Goal: Information Seeking & Learning: Learn about a topic

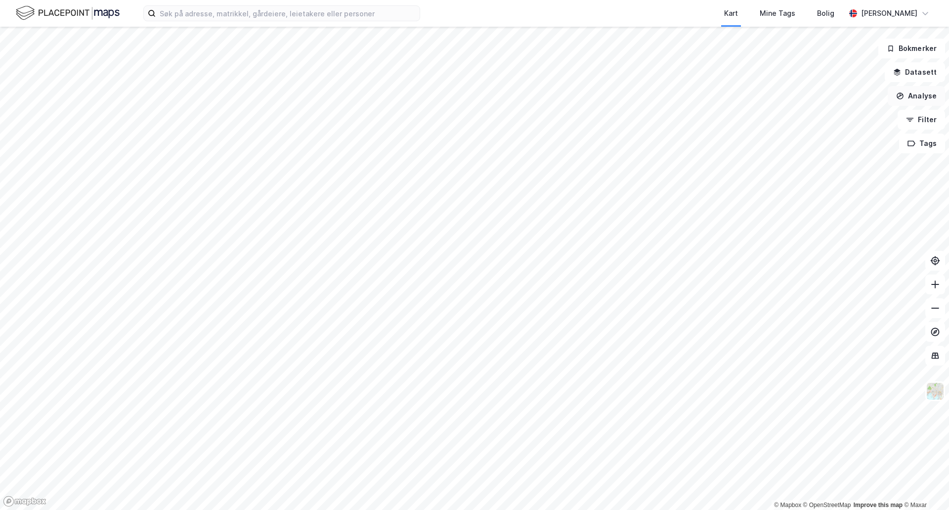
click at [907, 96] on button "Analyse" at bounding box center [916, 96] width 57 height 20
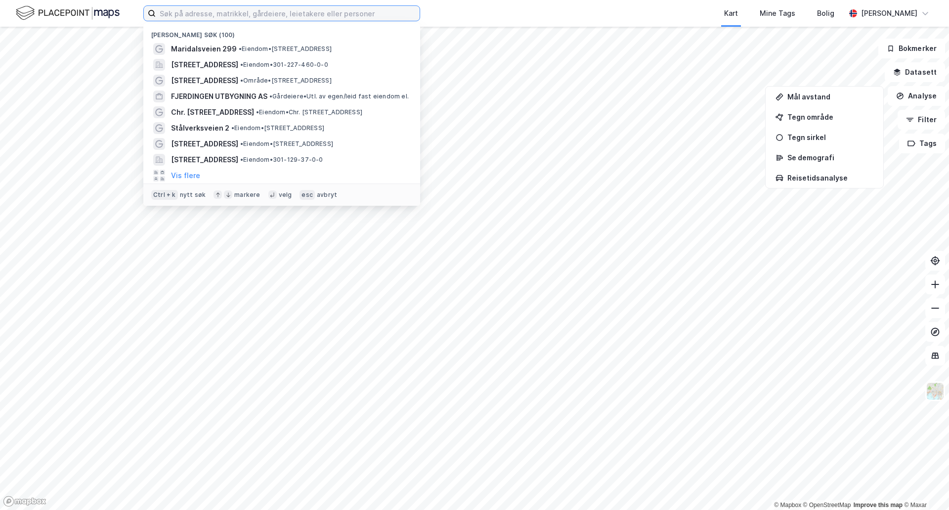
click at [177, 12] on input at bounding box center [288, 13] width 264 height 15
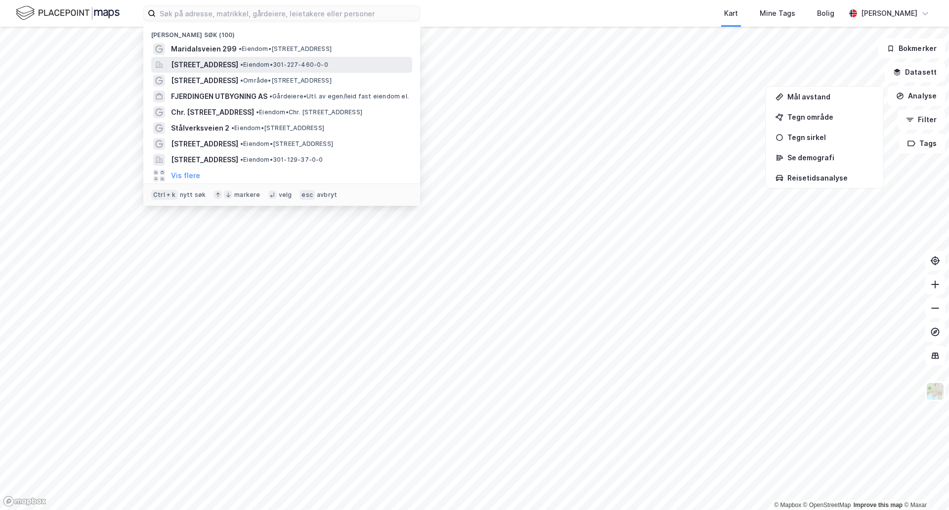
click at [200, 63] on span "[STREET_ADDRESS]" at bounding box center [204, 65] width 67 height 12
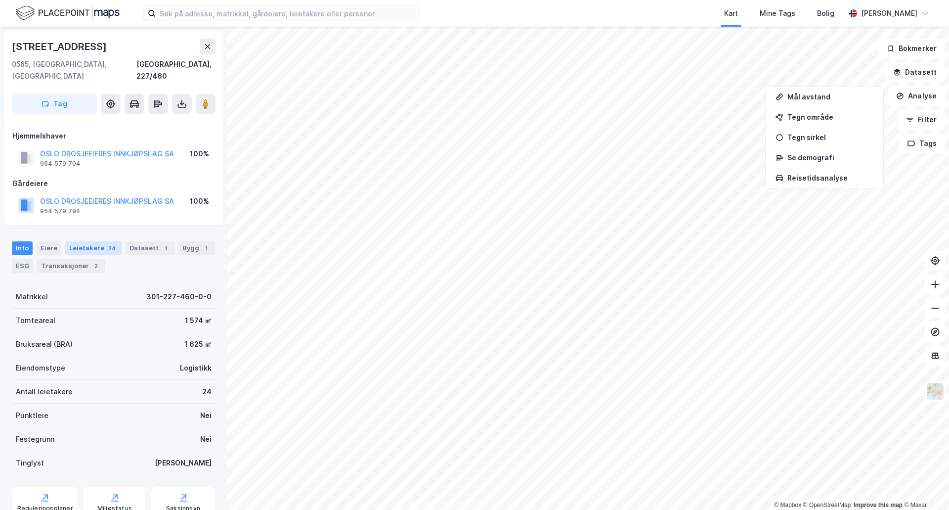
click at [93, 241] on div "Leietakere 24" at bounding box center [93, 248] width 56 height 14
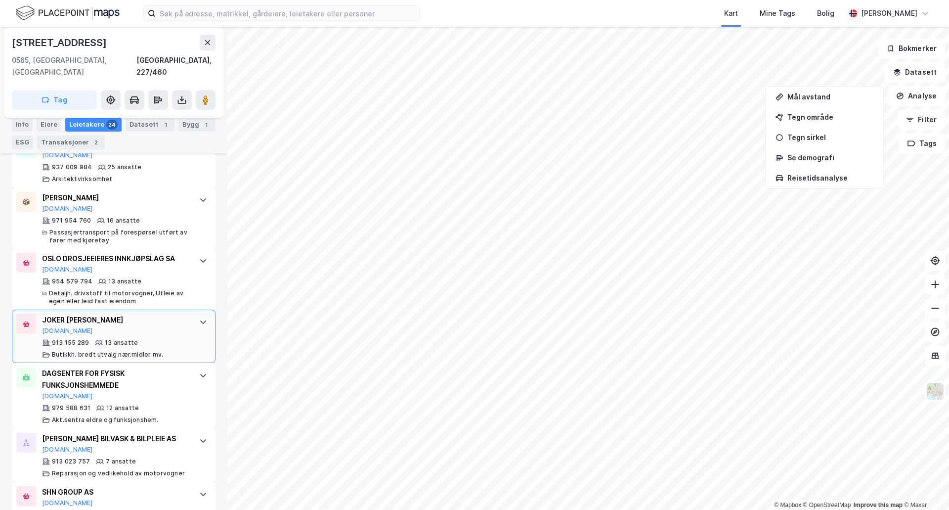
scroll to position [494, 0]
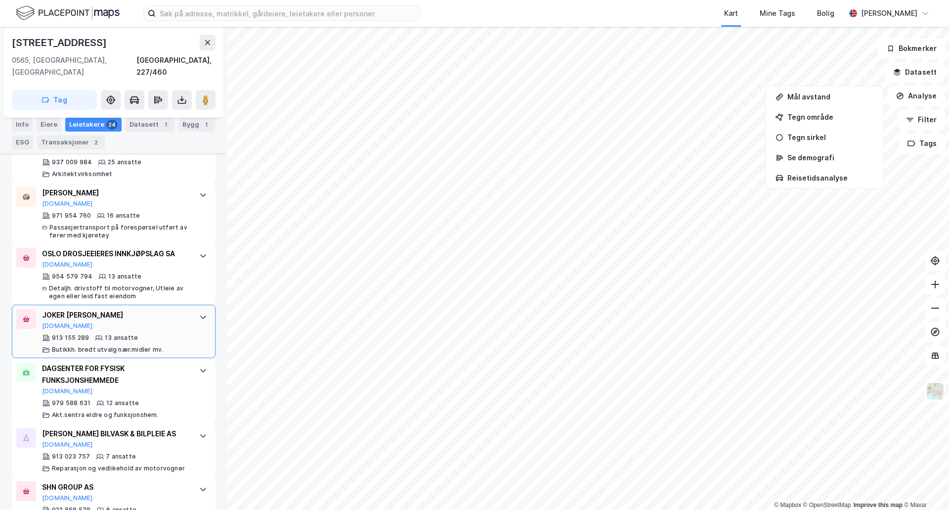
click at [153, 320] on div "JOKER [PERSON_NAME][DOMAIN_NAME] 913 155 289 13 ansatte Butikkh. bredt utvalg n…" at bounding box center [115, 331] width 147 height 44
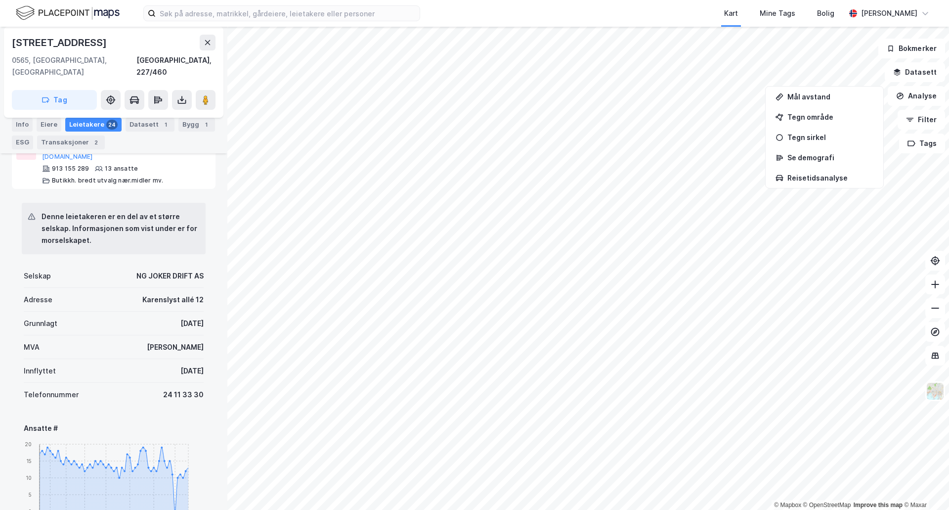
scroll to position [643, 0]
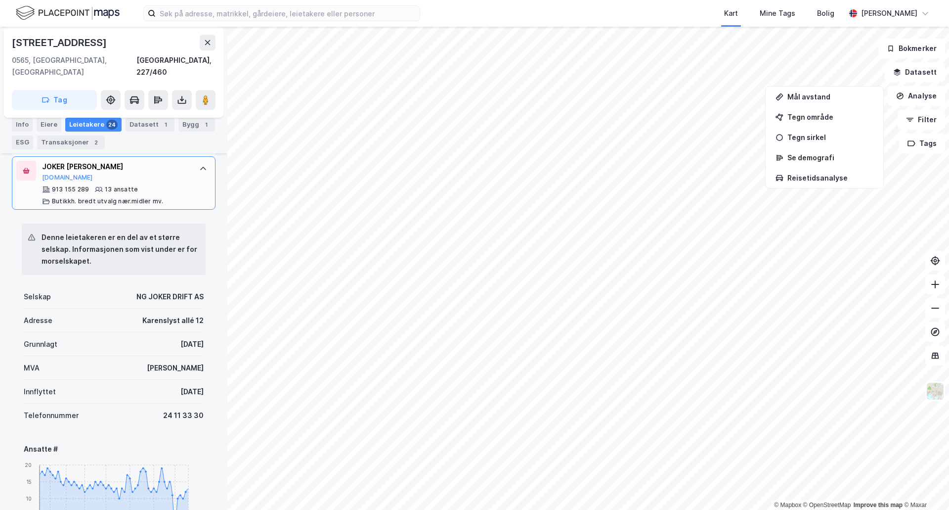
click at [188, 170] on div "JOKER [PERSON_NAME][DOMAIN_NAME] 913 155 289 13 ansatte Butikkh. bredt utvalg n…" at bounding box center [114, 182] width 204 height 53
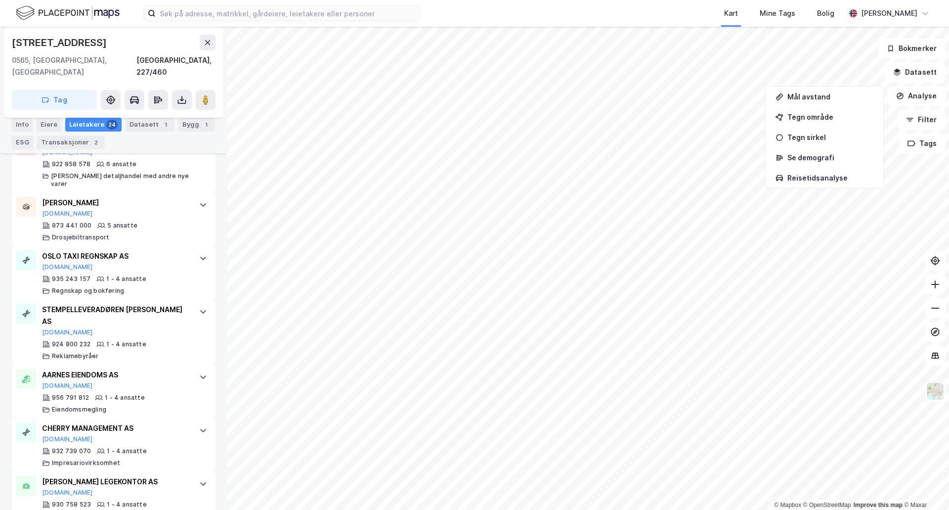
scroll to position [620, 0]
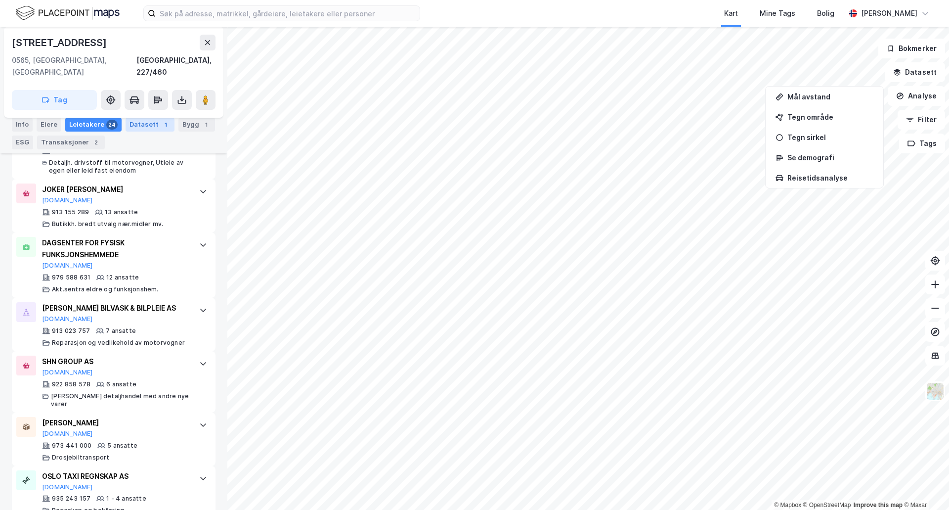
click at [147, 127] on div "Datasett 1" at bounding box center [150, 125] width 49 height 14
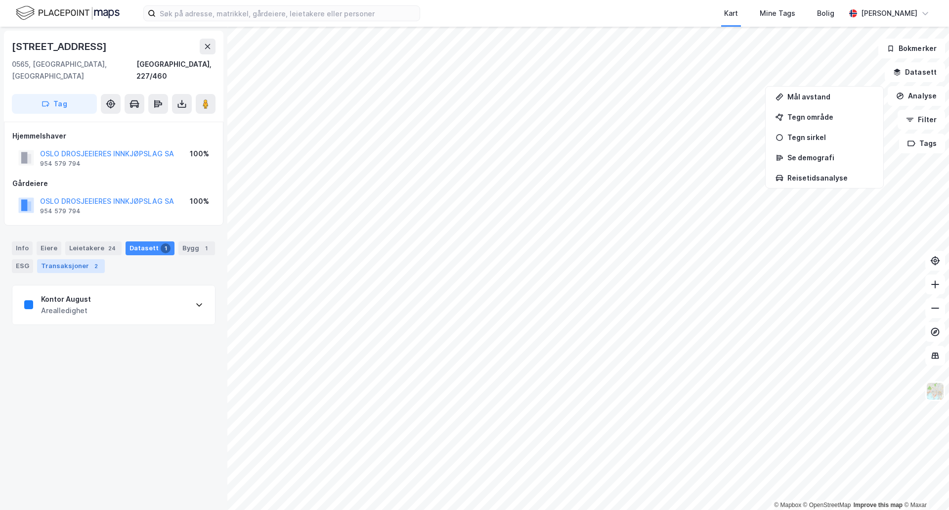
click at [52, 259] on div "Transaksjoner 2" at bounding box center [71, 266] width 68 height 14
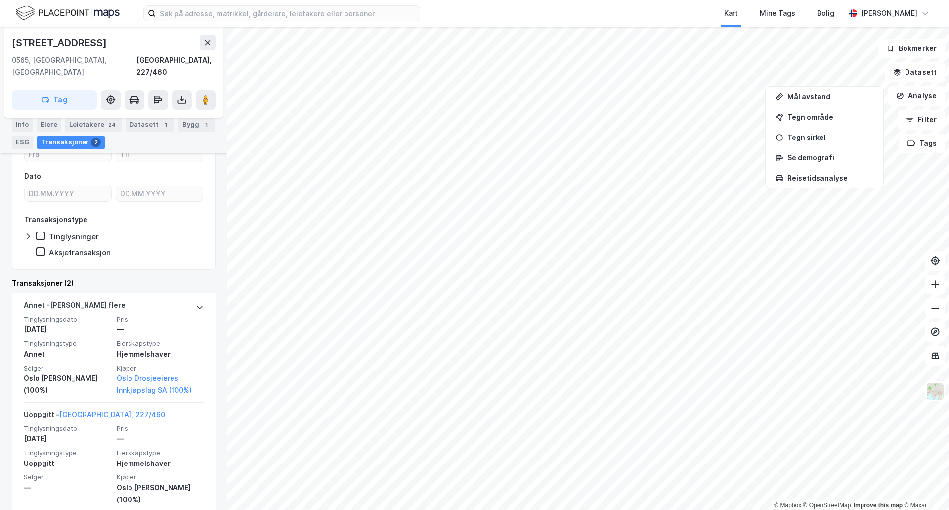
scroll to position [166, 0]
click at [29, 139] on div "ESG" at bounding box center [22, 142] width 21 height 14
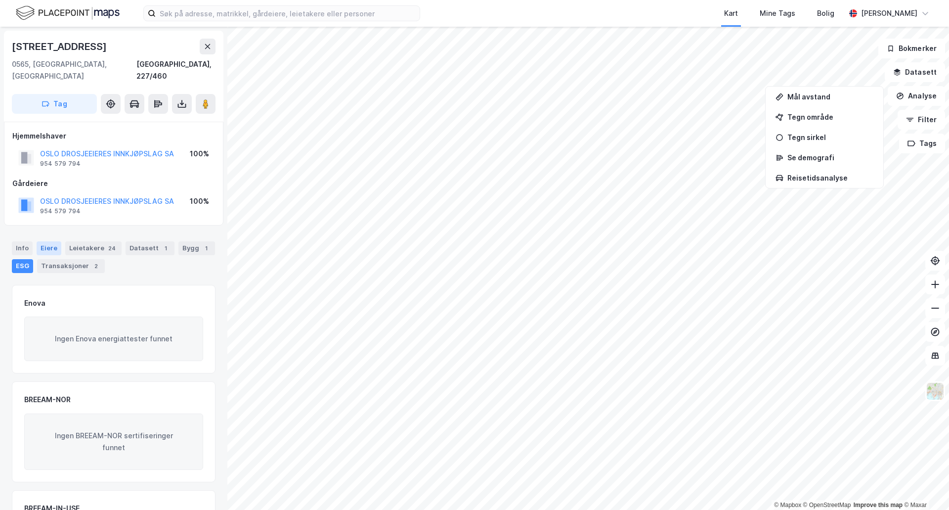
click at [48, 241] on div "Eiere" at bounding box center [49, 248] width 25 height 14
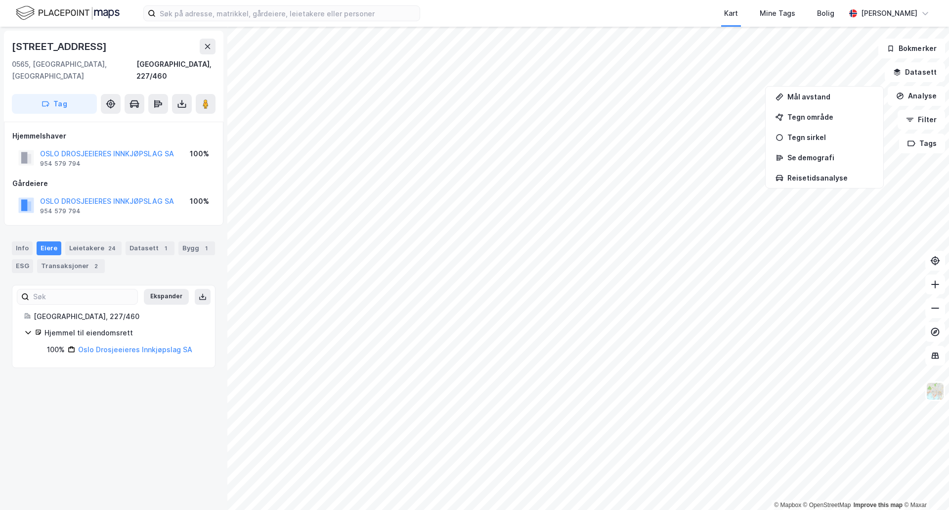
click at [34, 241] on div "Info [PERSON_NAME] 24 Datasett 1 Bygg 1 ESG Transaksjoner 2" at bounding box center [114, 257] width 204 height 32
click at [28, 241] on div "Info" at bounding box center [22, 248] width 21 height 14
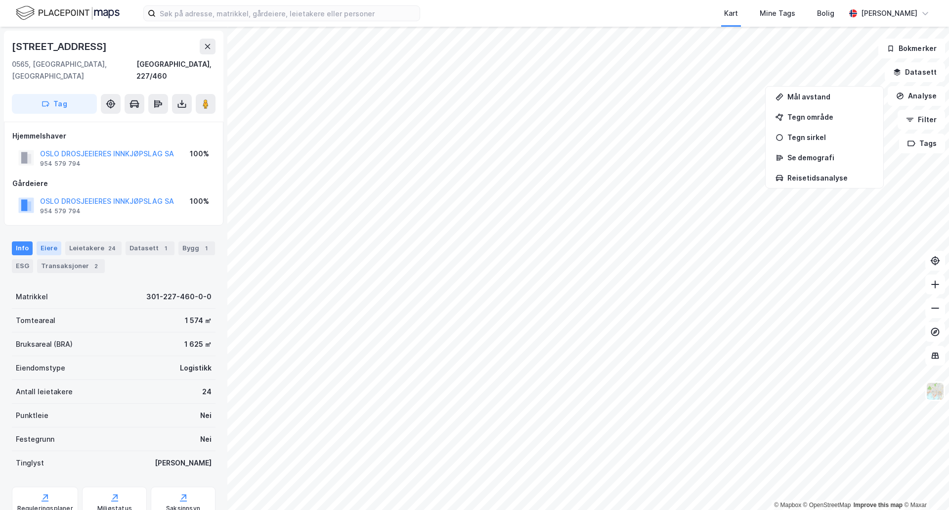
click at [52, 241] on div "Eiere" at bounding box center [49, 248] width 25 height 14
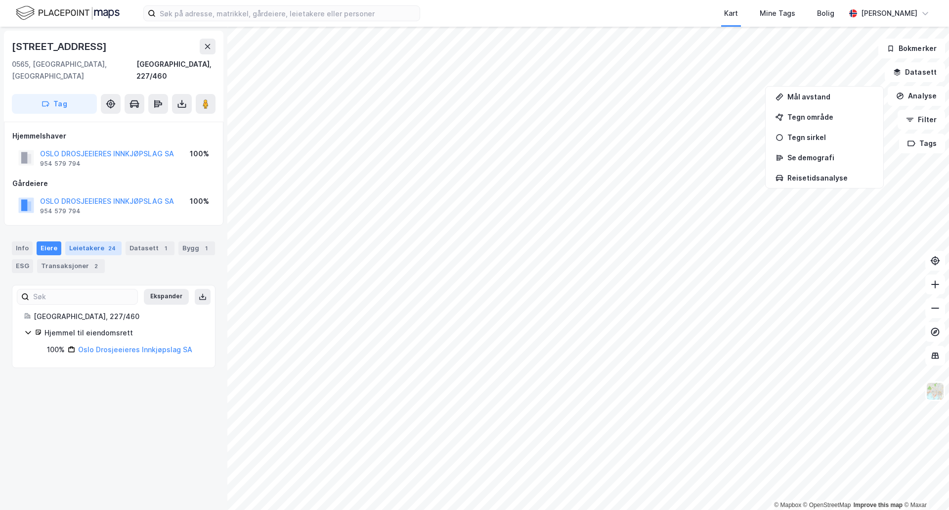
click at [65, 241] on div "Leietakere 24" at bounding box center [93, 248] width 56 height 14
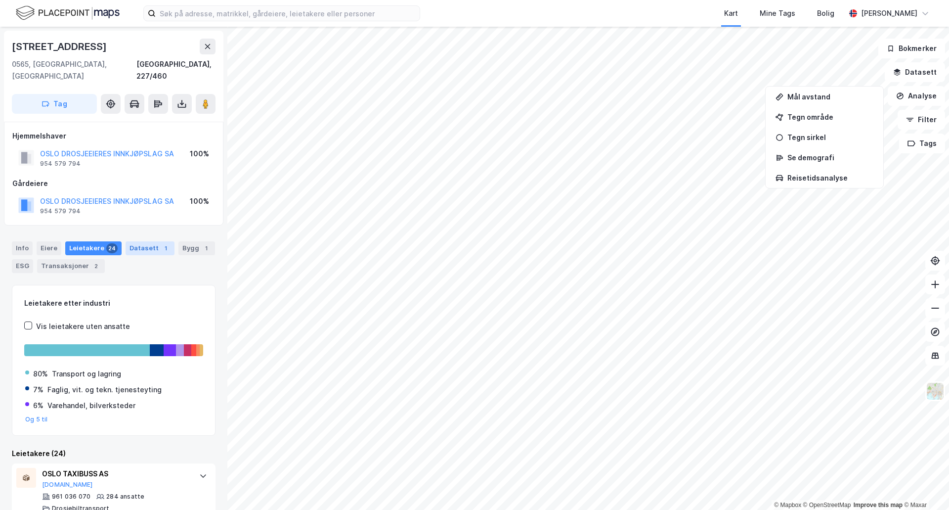
click at [126, 241] on div "Datasett 1" at bounding box center [150, 248] width 49 height 14
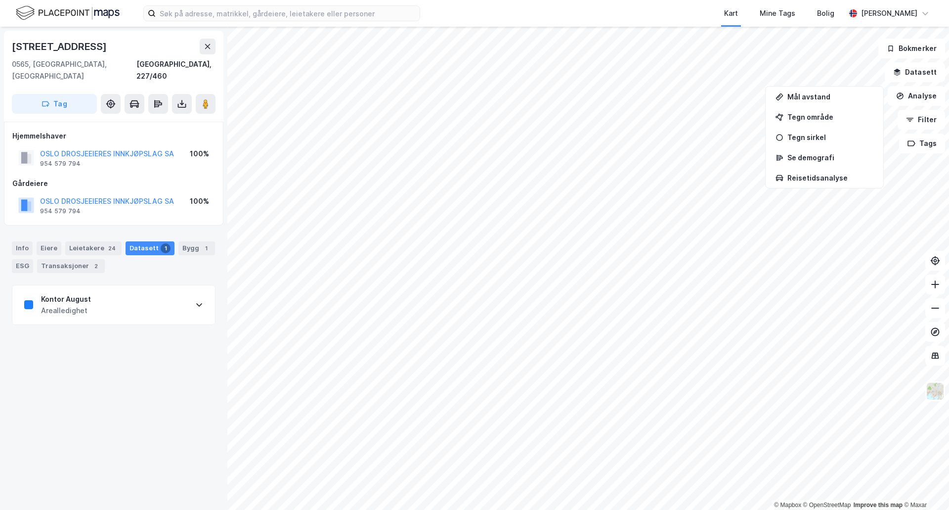
click at [100, 285] on div "Kontor August Arealledighet" at bounding box center [113, 305] width 203 height 40
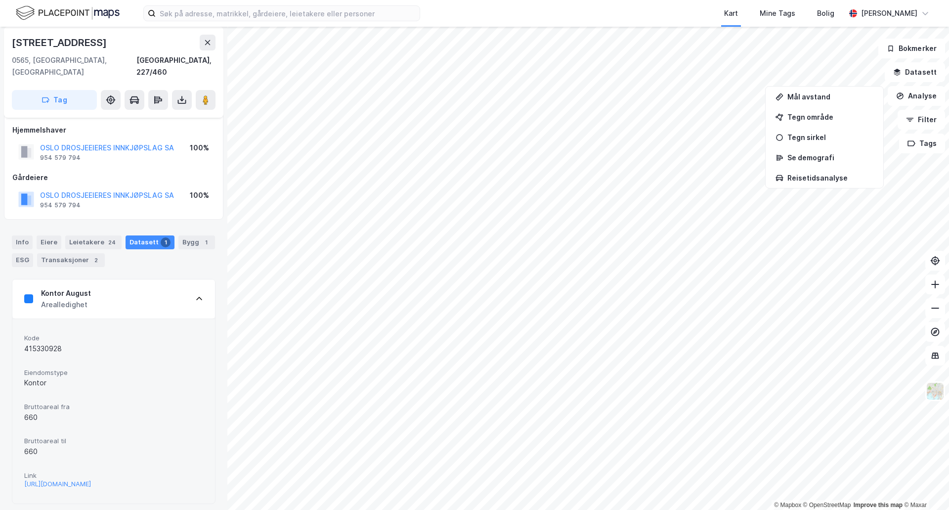
scroll to position [8, 0]
click at [83, 477] on div "[URL][DOMAIN_NAME]" at bounding box center [57, 481] width 67 height 8
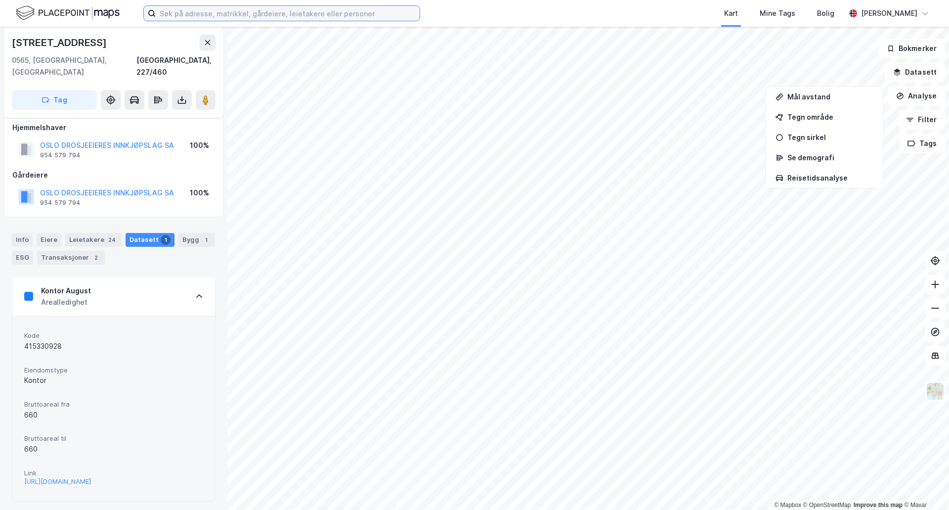
click at [239, 15] on input at bounding box center [288, 13] width 264 height 15
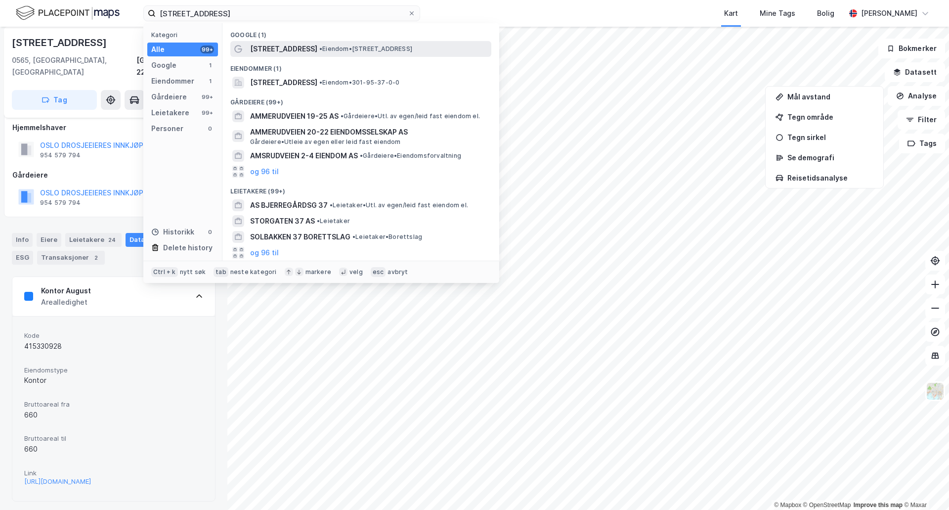
click at [287, 43] on span "[STREET_ADDRESS]" at bounding box center [283, 49] width 67 height 12
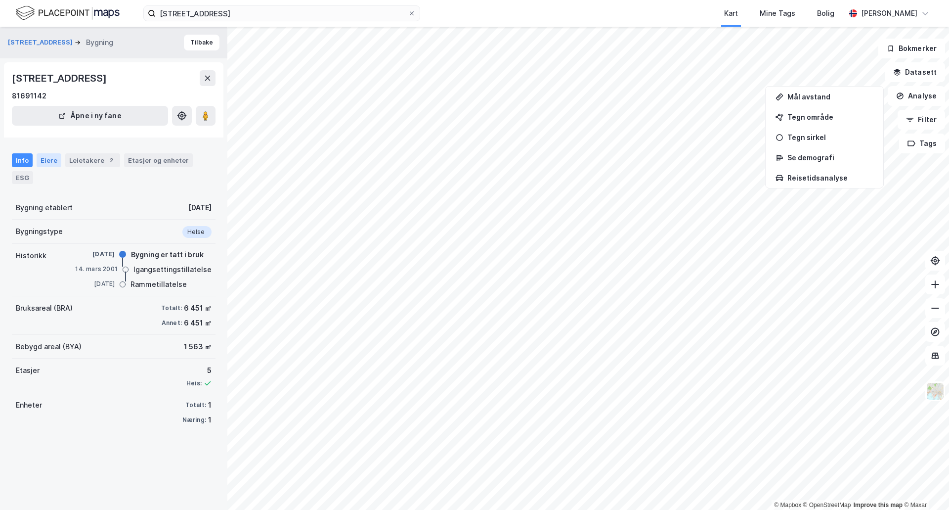
click at [47, 157] on div "Eiere" at bounding box center [49, 160] width 25 height 14
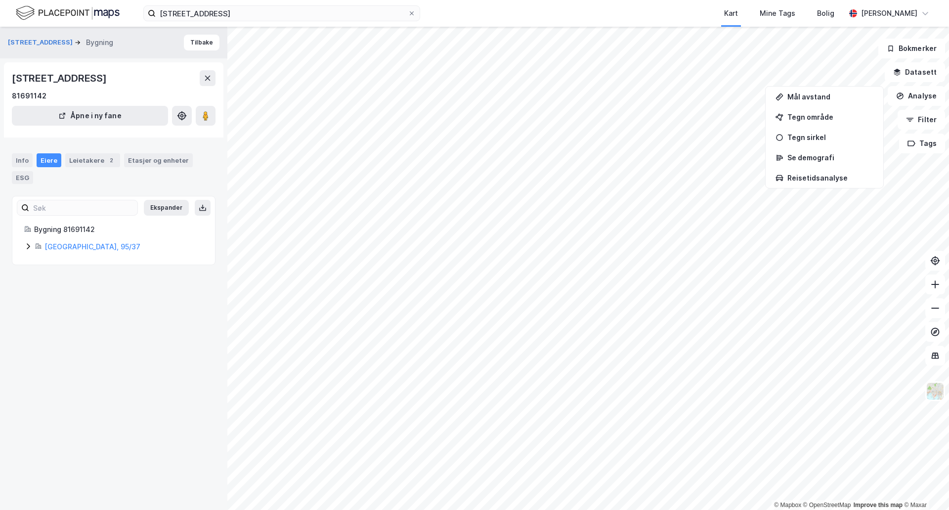
click at [28, 245] on icon at bounding box center [28, 246] width 3 height 6
click at [104, 280] on link "Usbl Eiendom AS" at bounding box center [119, 280] width 58 height 8
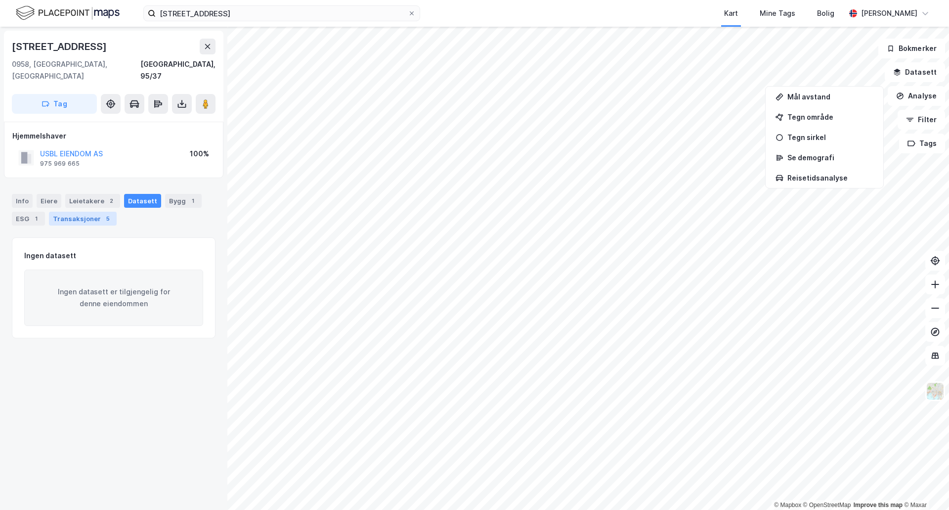
click at [88, 212] on div "Transaksjoner 5" at bounding box center [83, 219] width 68 height 14
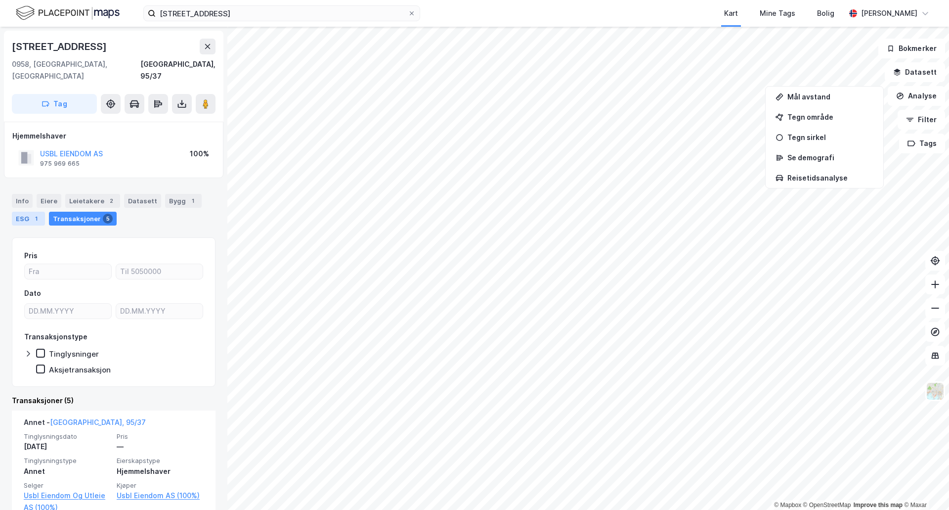
click at [33, 214] on div "1" at bounding box center [36, 219] width 10 height 10
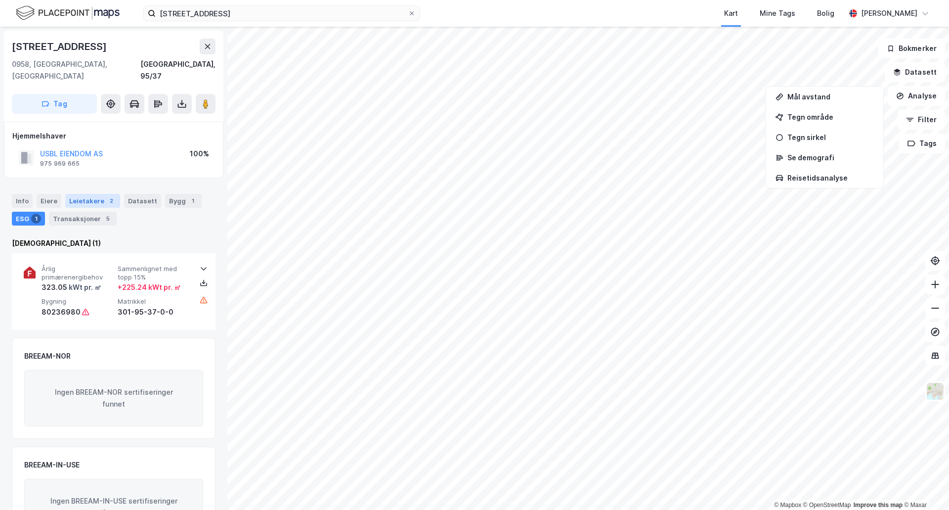
click at [74, 194] on div "Leietakere 2" at bounding box center [92, 201] width 55 height 14
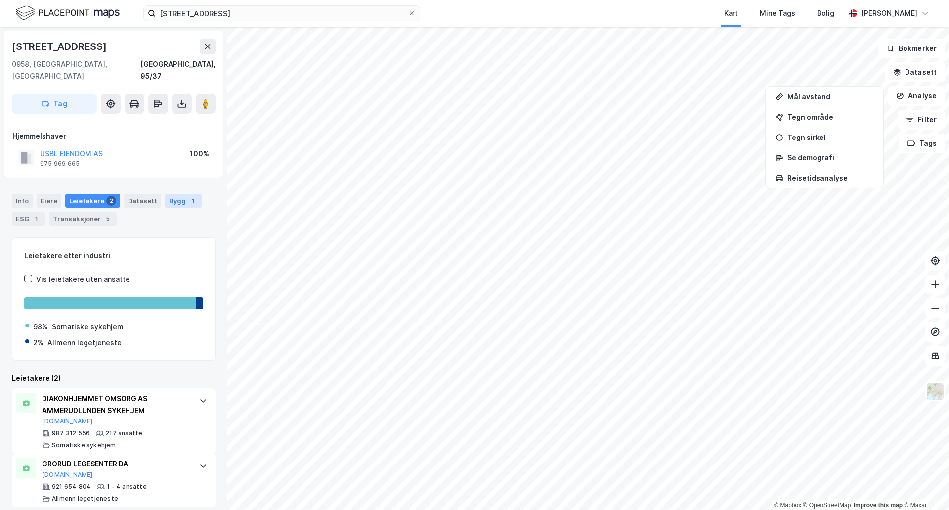
click at [175, 194] on div "Bygg 1" at bounding box center [183, 201] width 37 height 14
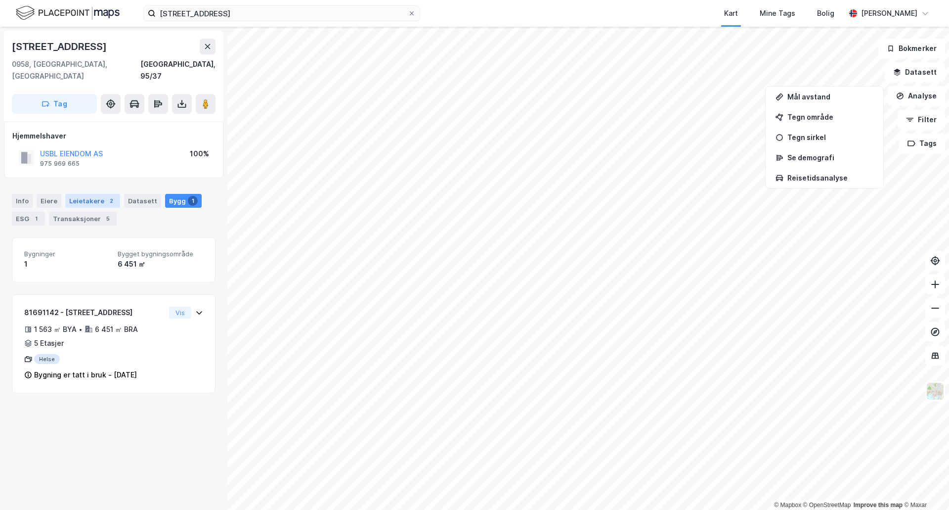
click at [75, 194] on div "Leietakere 2" at bounding box center [92, 201] width 55 height 14
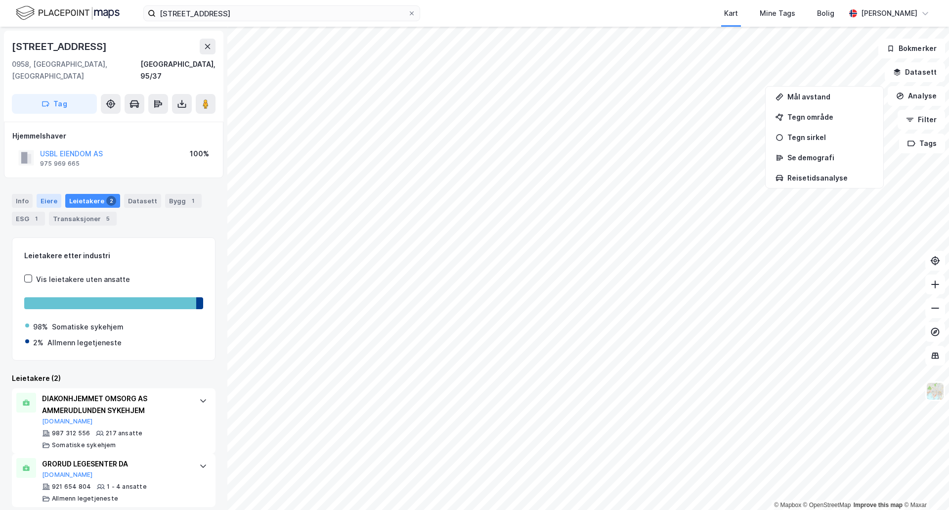
click at [43, 194] on div "Eiere" at bounding box center [49, 201] width 25 height 14
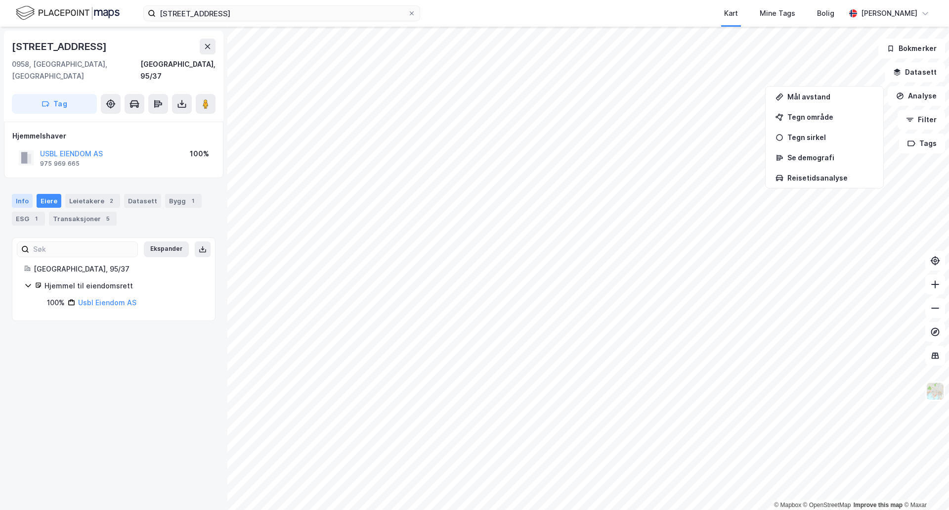
click at [23, 194] on div "Info" at bounding box center [22, 201] width 21 height 14
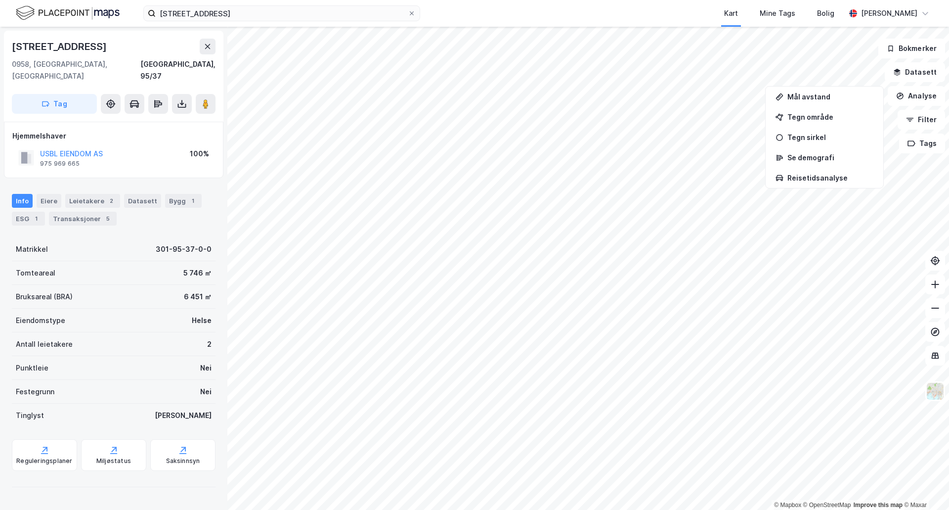
click at [178, 495] on div "[STREET_ADDRESS], 95/37 Tag Hjemmelshaver USBL EIENDOM AS 975 969 665 100% Info…" at bounding box center [113, 268] width 227 height 483
drag, startPoint x: 197, startPoint y: 19, endPoint x: 204, endPoint y: 14, distance: 8.5
click at [198, 19] on input "[STREET_ADDRESS]" at bounding box center [282, 13] width 252 height 15
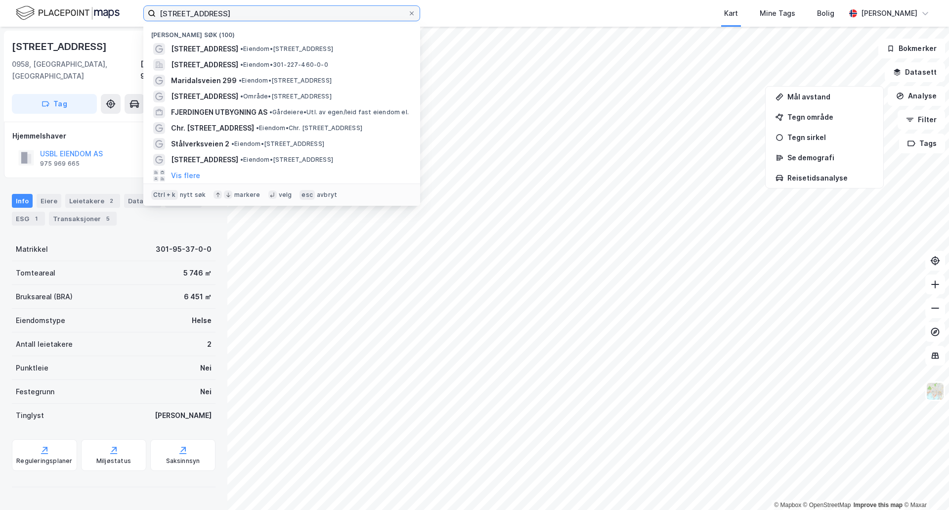
click at [204, 14] on input "[STREET_ADDRESS]" at bounding box center [282, 13] width 252 height 15
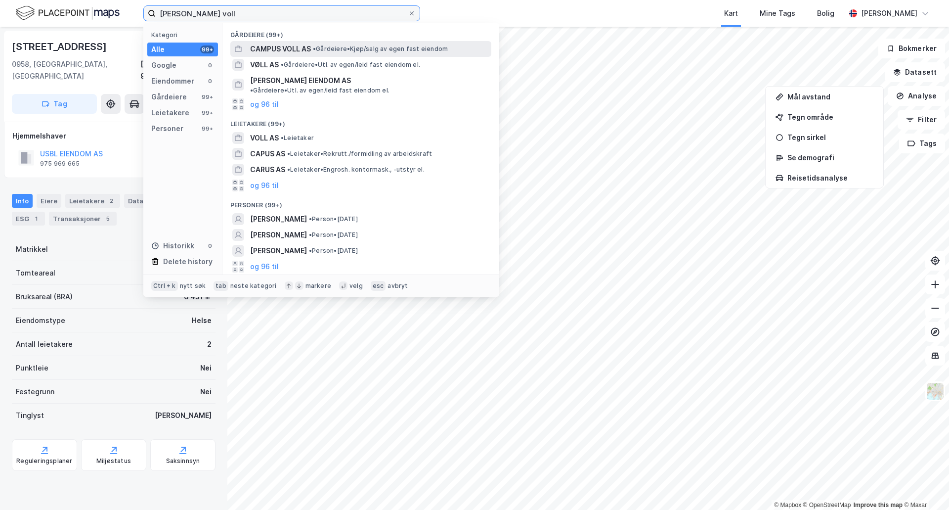
type input "[PERSON_NAME] voll"
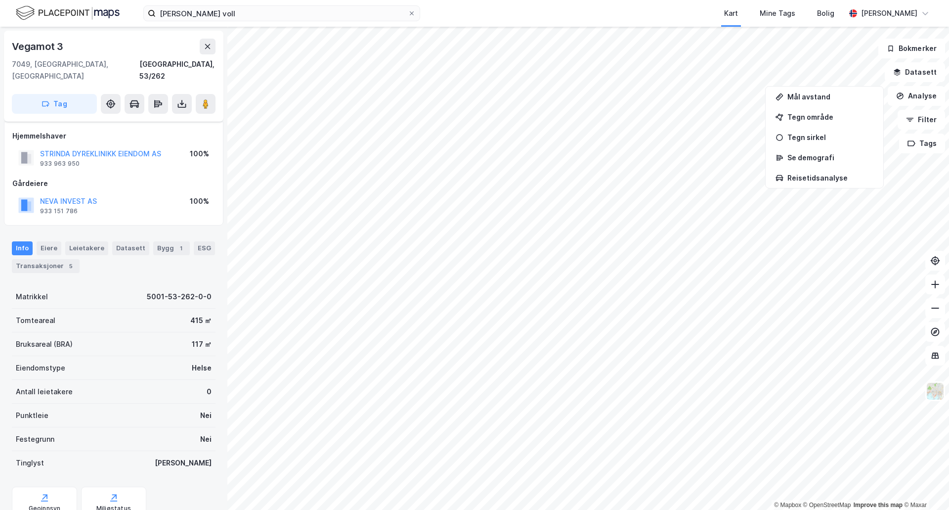
scroll to position [6, 0]
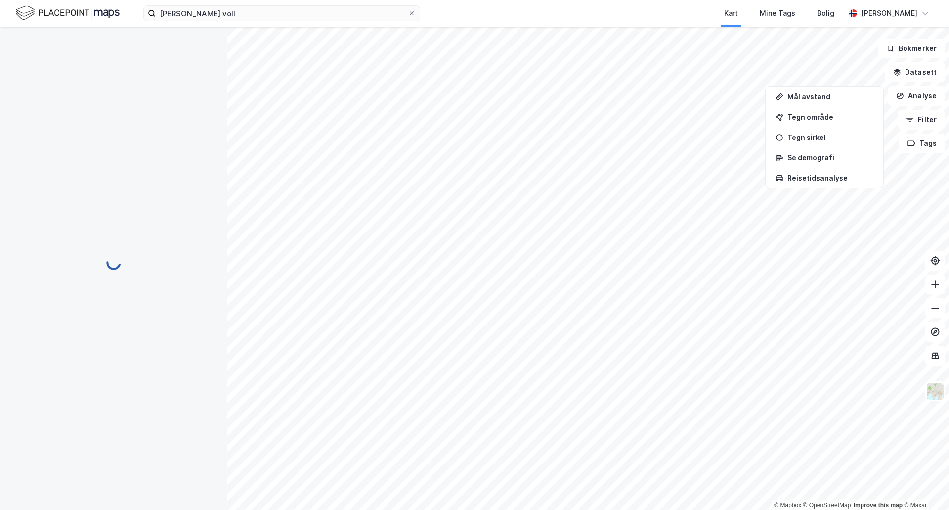
scroll to position [6, 0]
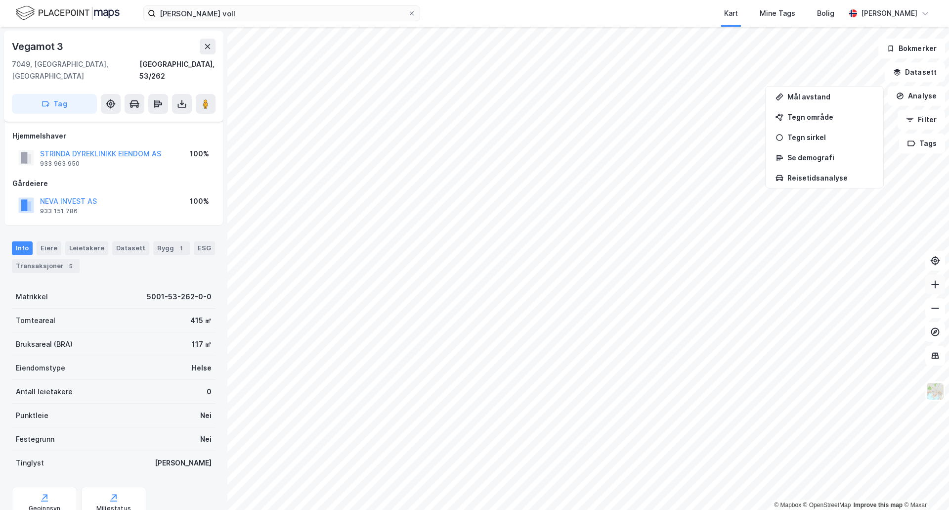
scroll to position [6, 0]
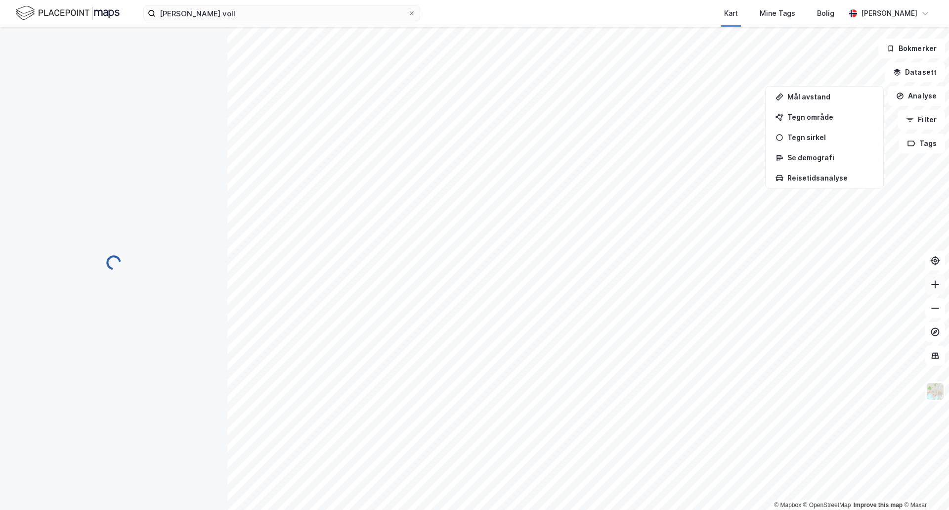
scroll to position [6, 0]
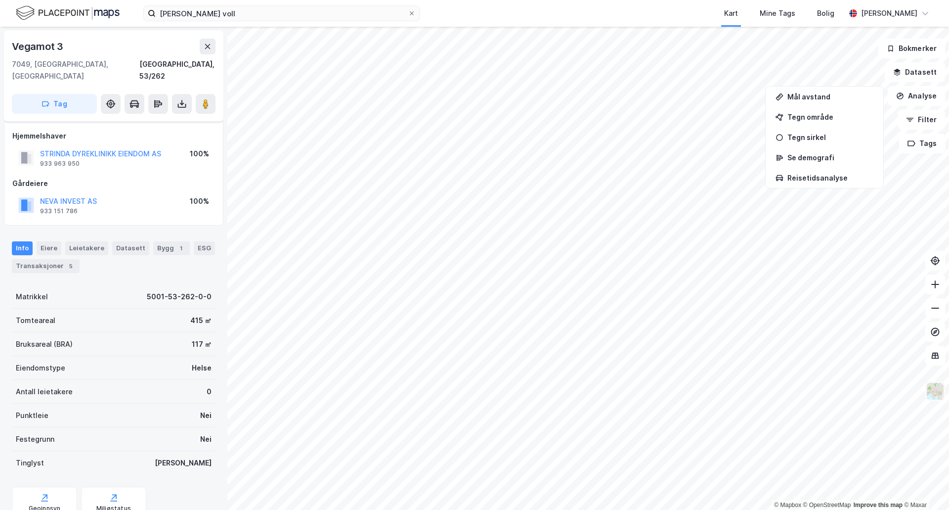
scroll to position [6, 0]
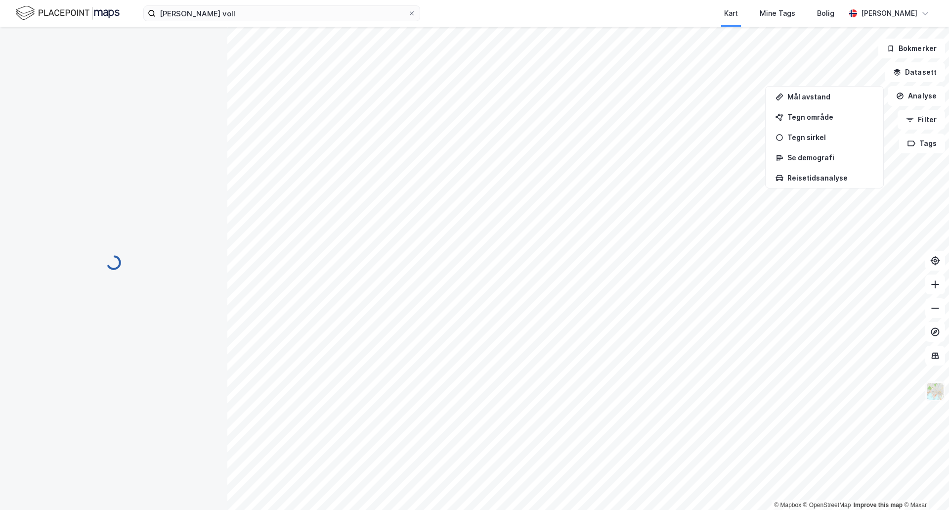
scroll to position [6, 0]
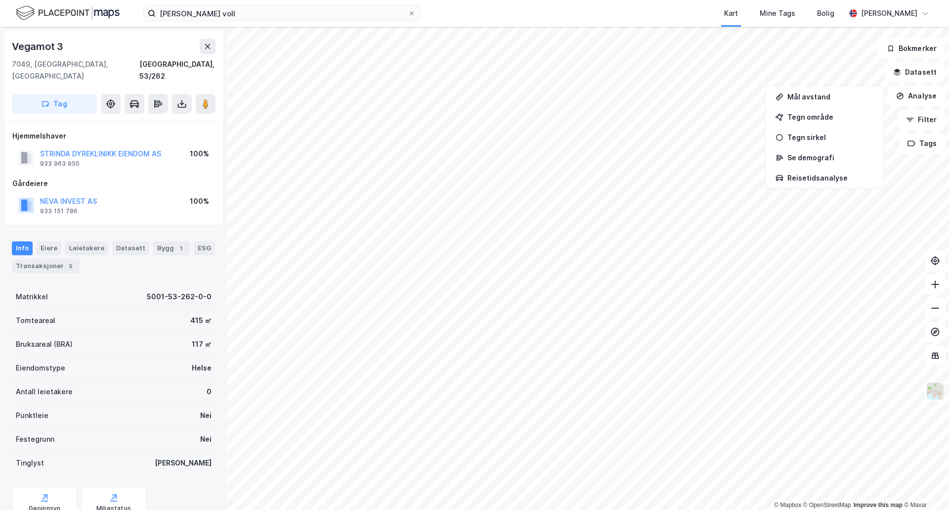
scroll to position [6, 0]
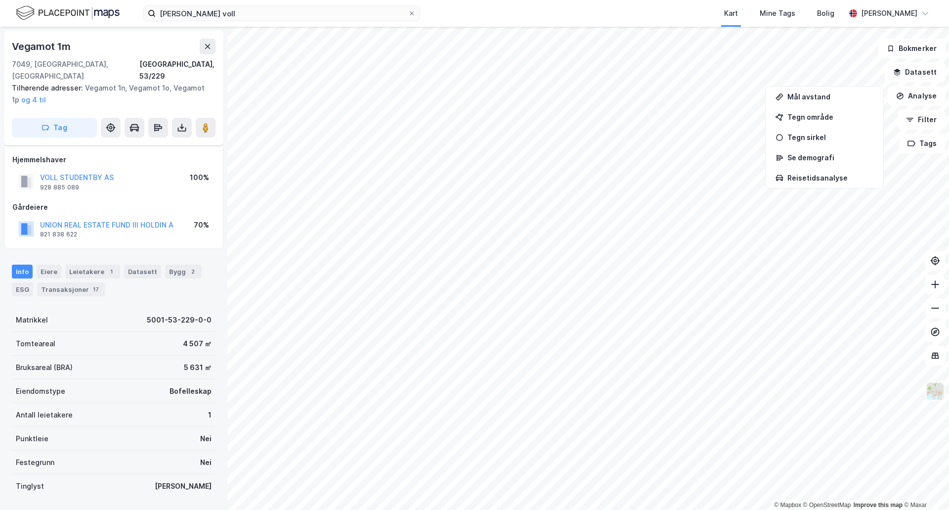
scroll to position [6, 0]
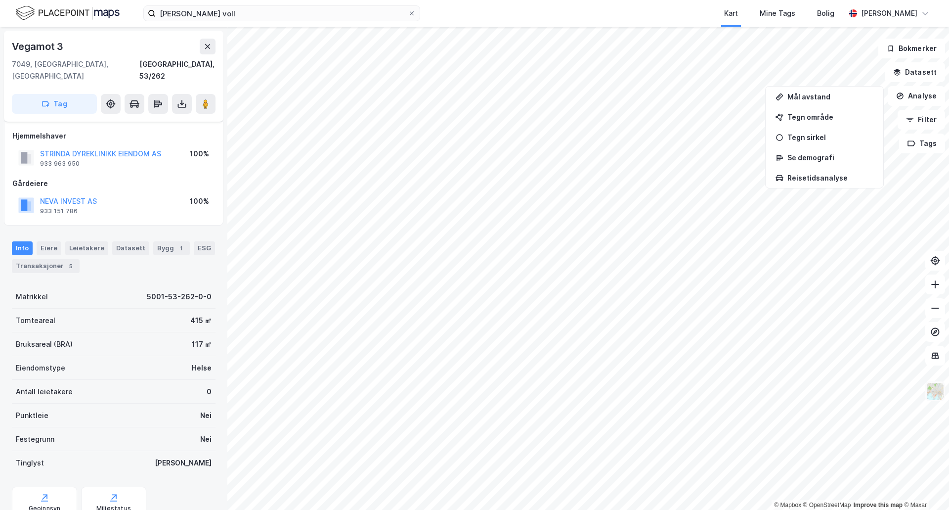
scroll to position [6, 0]
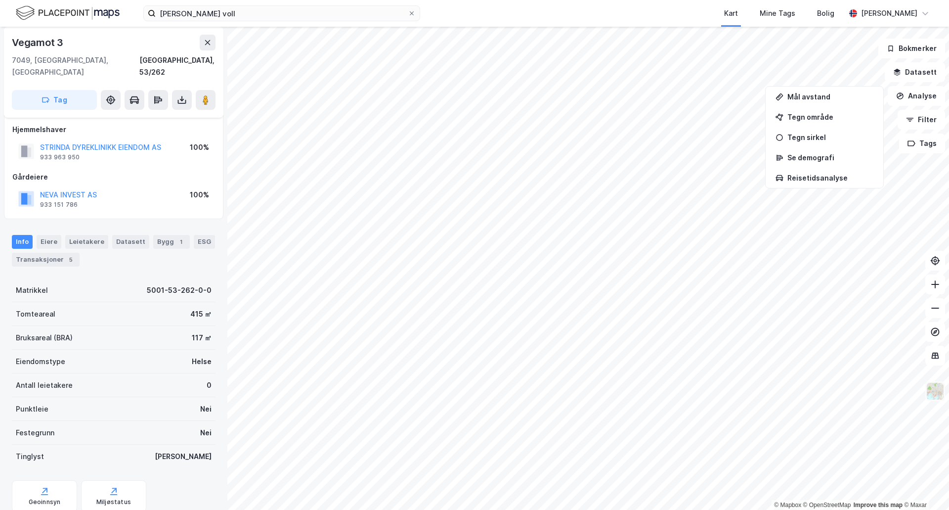
scroll to position [6, 0]
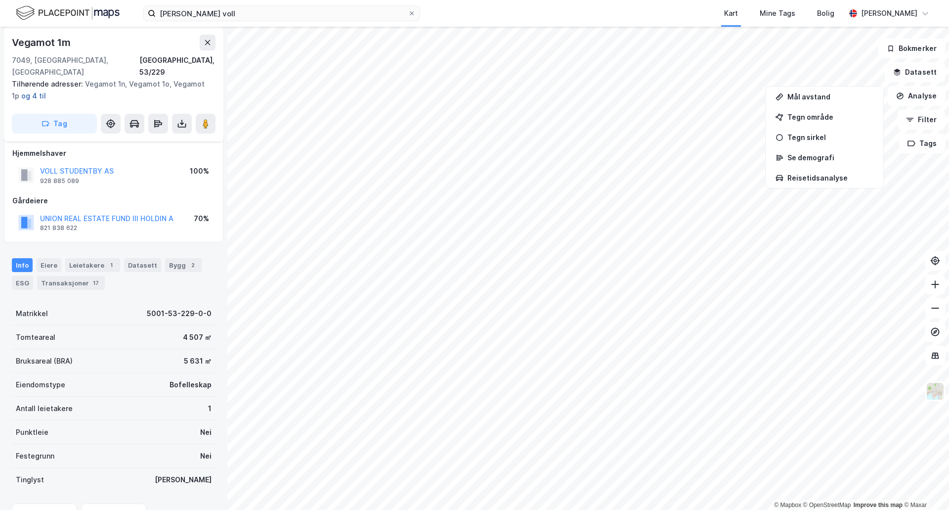
click at [0, 0] on button "og 4 til" at bounding box center [0, 0] width 0 height 0
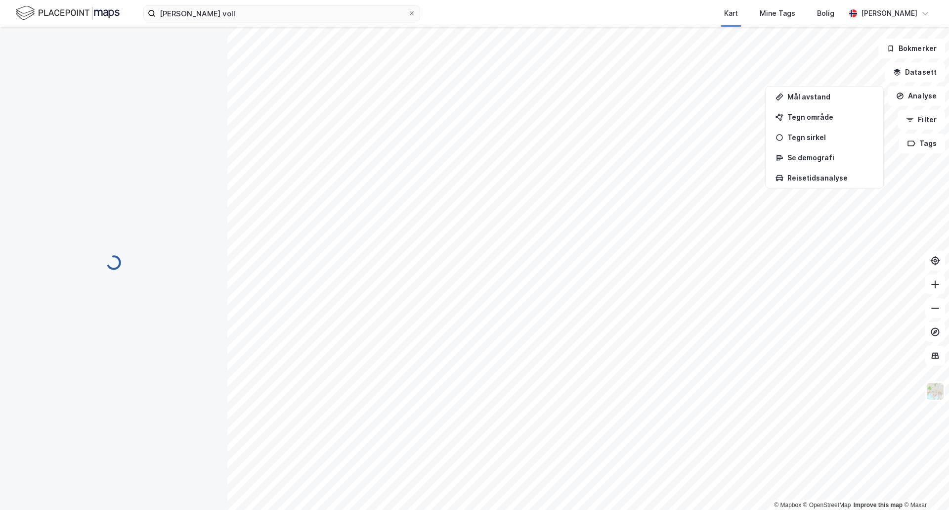
scroll to position [18, 0]
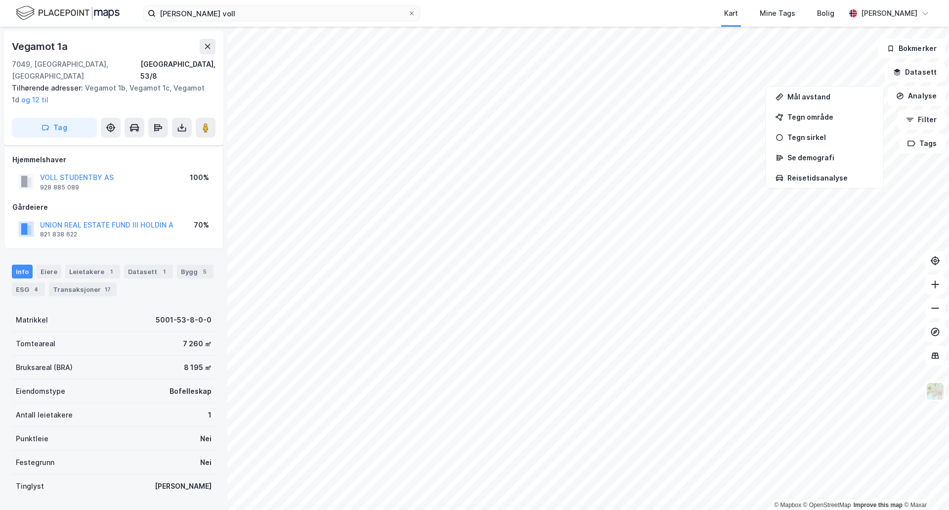
scroll to position [18, 0]
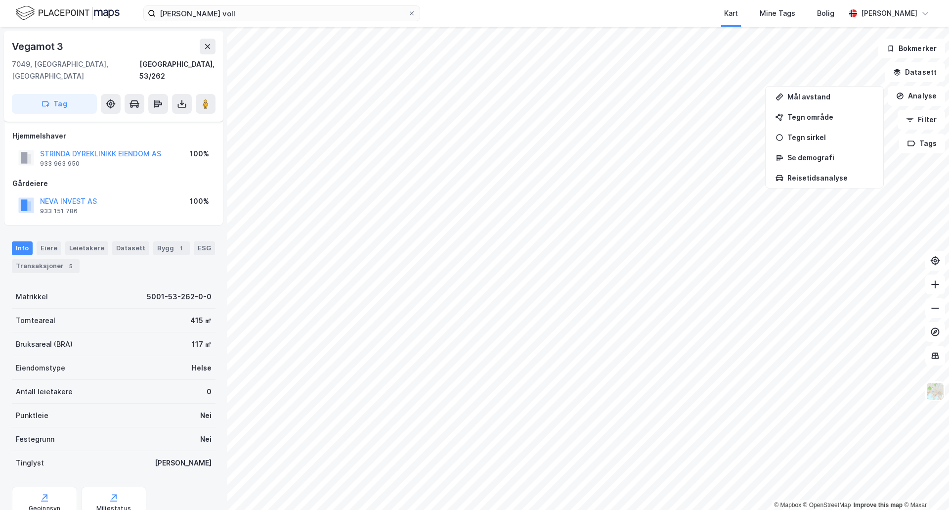
scroll to position [18, 0]
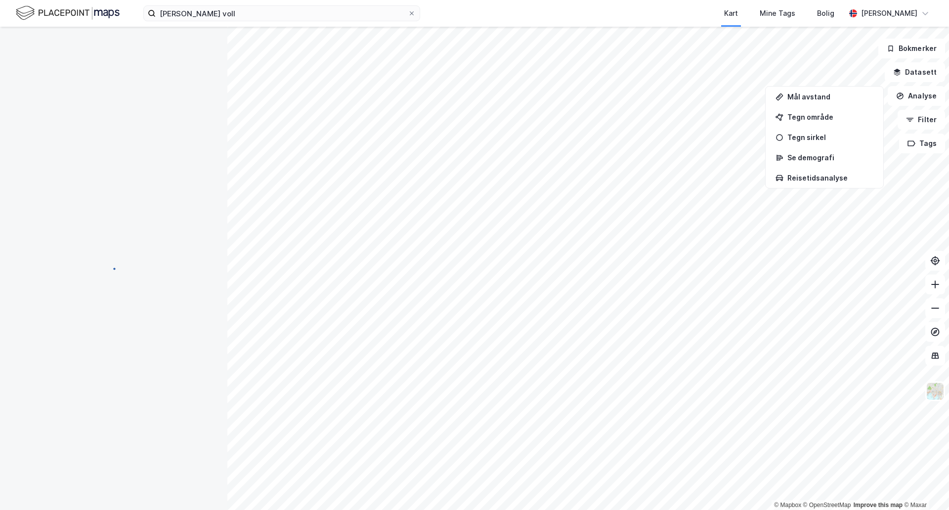
scroll to position [18, 0]
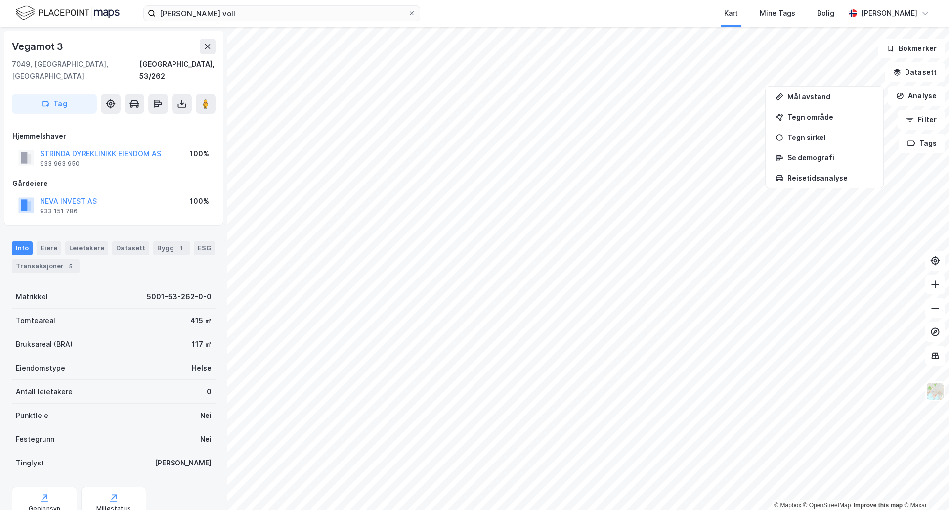
scroll to position [18, 0]
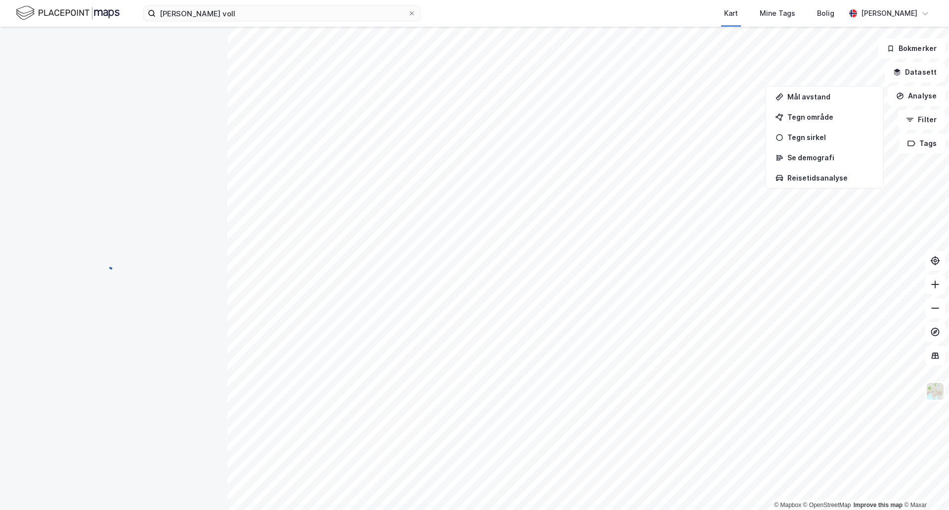
scroll to position [18, 0]
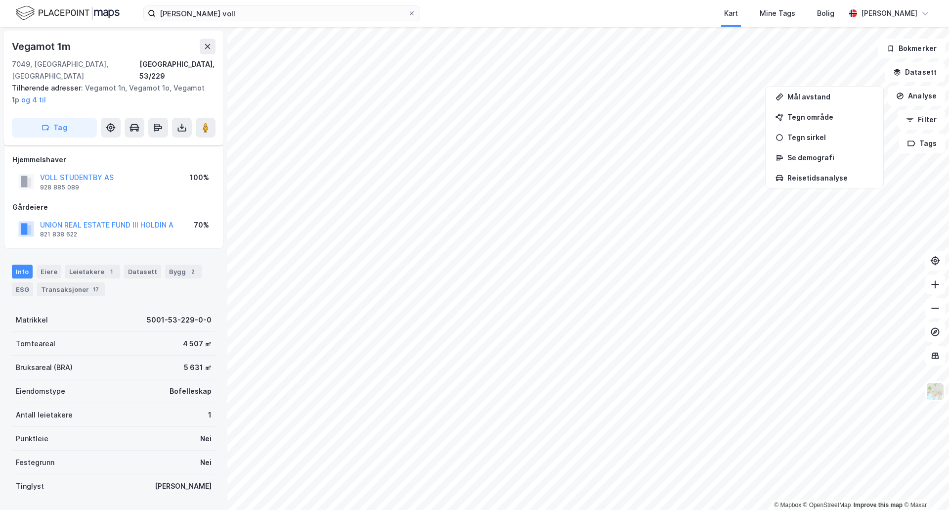
scroll to position [18, 0]
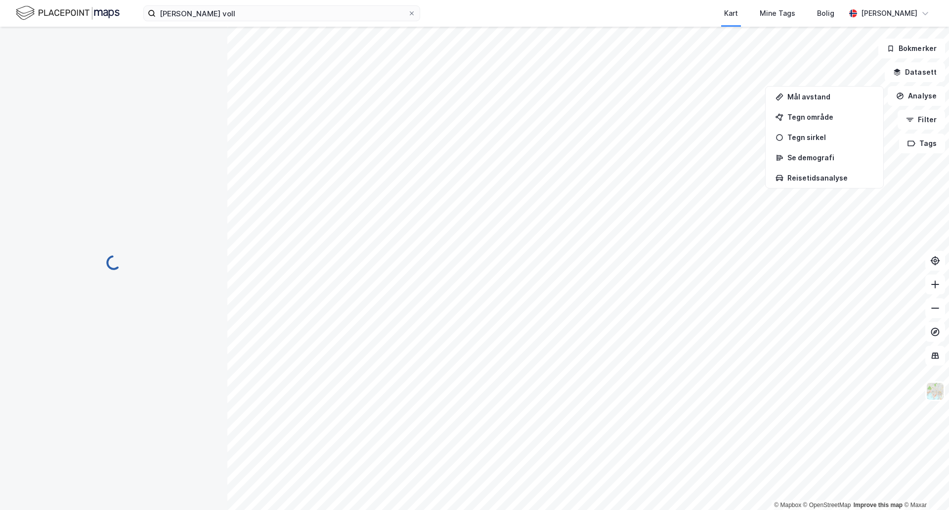
scroll to position [18, 0]
